Goal: Task Accomplishment & Management: Manage account settings

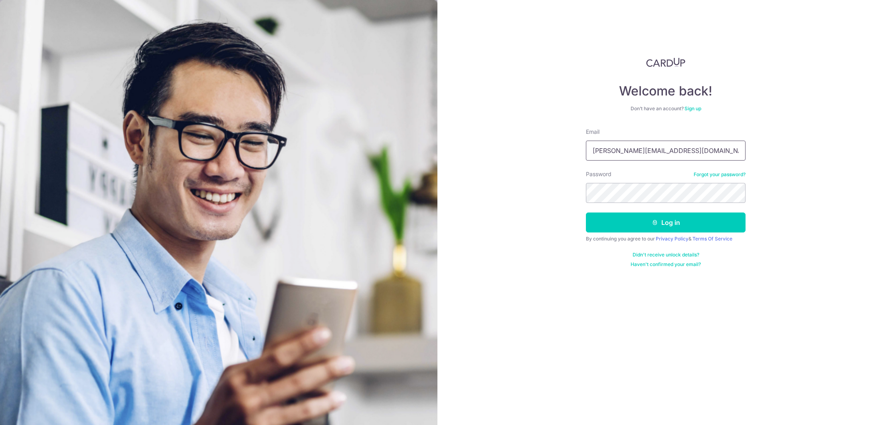
type input "[PERSON_NAME][EMAIL_ADDRESS][DOMAIN_NAME]"
click at [671, 216] on button "Log in" at bounding box center [666, 222] width 160 height 20
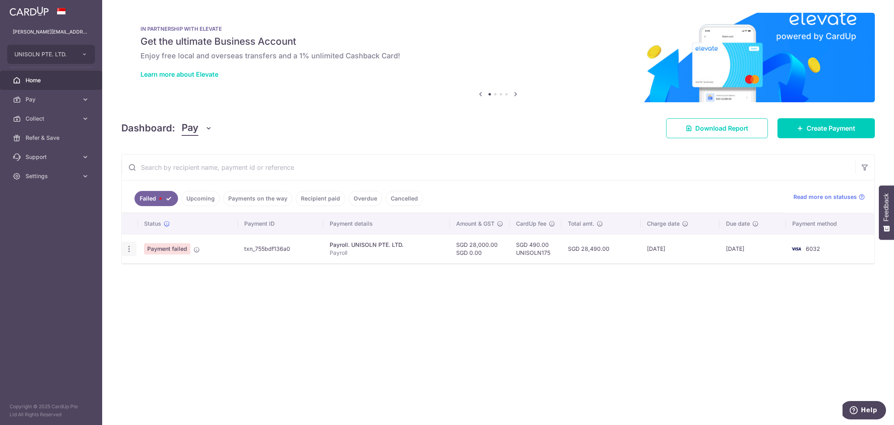
click at [129, 248] on icon "button" at bounding box center [129, 249] width 8 height 8
click at [166, 271] on span "Update payment" at bounding box center [172, 271] width 54 height 10
radio input "true"
type input "28,000.00"
type input "Payroll"
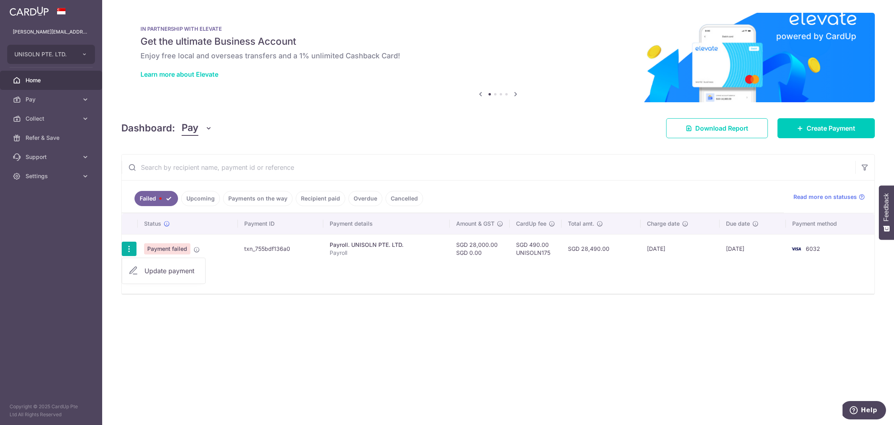
type input "Personal funds"
type input "UNISOLN175"
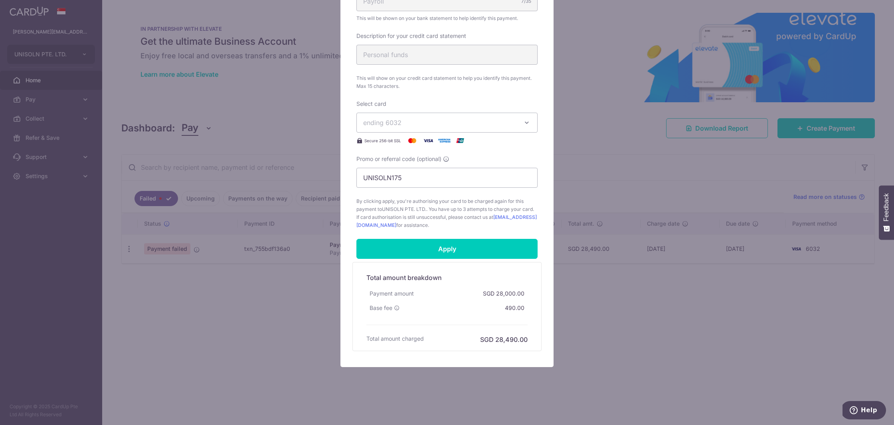
scroll to position [281, 0]
click at [452, 243] on input "Apply" at bounding box center [447, 249] width 181 height 20
